Goal: Transaction & Acquisition: Purchase product/service

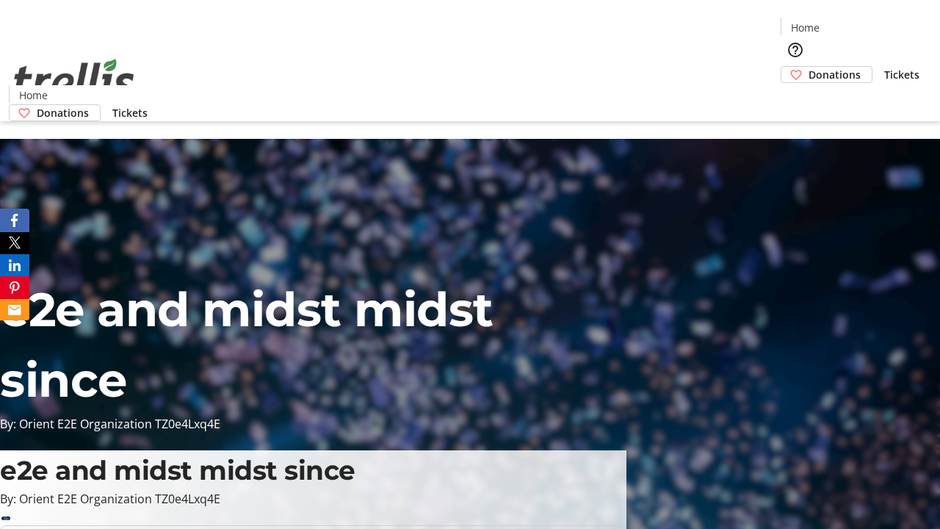
click at [884, 67] on span "Tickets" at bounding box center [901, 74] width 35 height 15
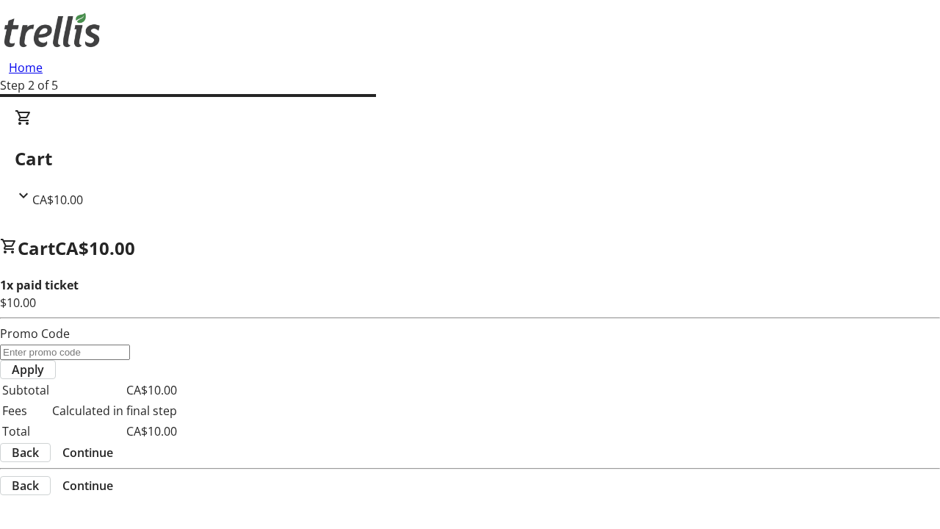
click at [113, 444] on span "Continue" at bounding box center [87, 453] width 51 height 18
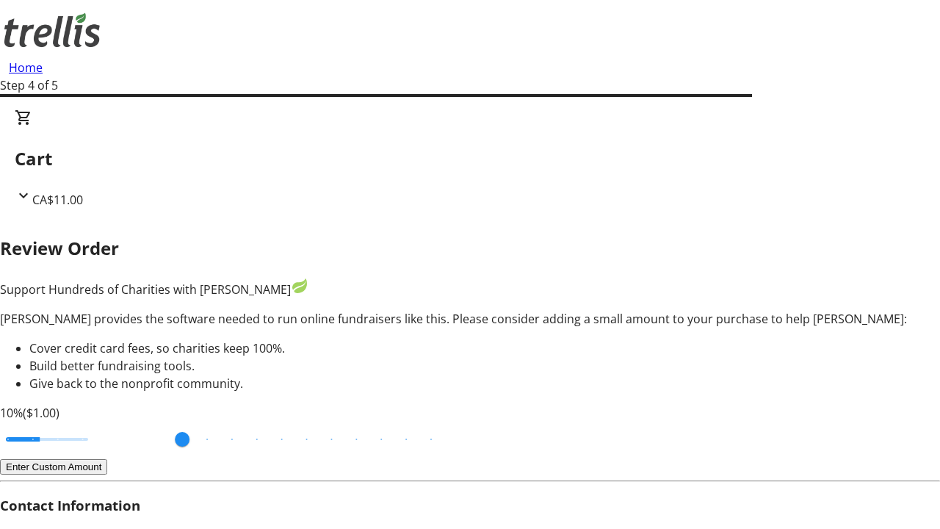
type input "FREE"
